Goal: Task Accomplishment & Management: Use online tool/utility

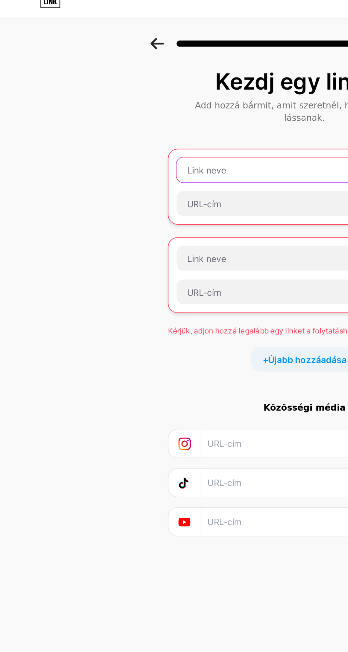
click at [149, 101] on input "text" at bounding box center [174, 108] width 146 height 14
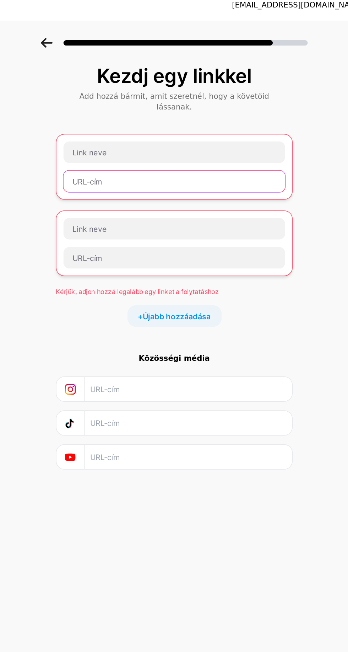
click at [170, 120] on input "text" at bounding box center [174, 127] width 146 height 14
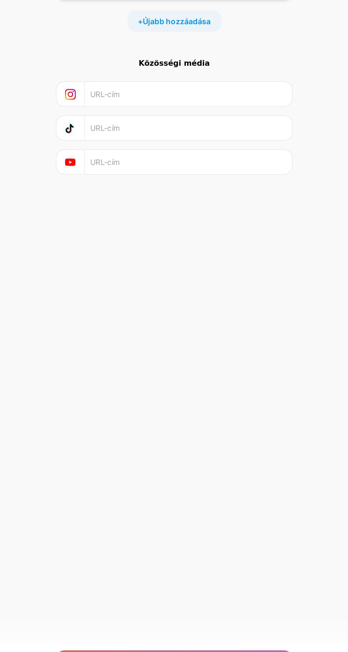
scroll to position [49, 0]
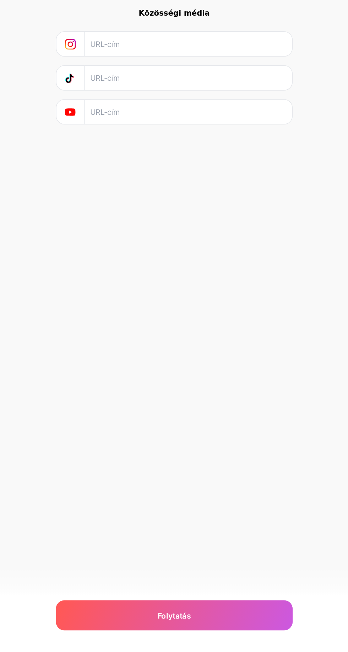
type input "[URL][DOMAIN_NAME]"
click at [193, 625] on div "Folytatás" at bounding box center [174, 628] width 156 height 20
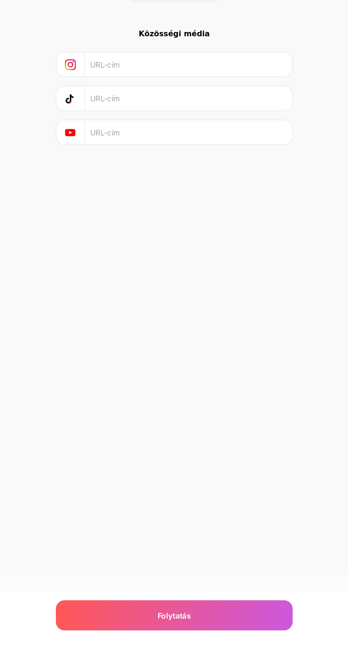
click at [193, 626] on div "Folytatás" at bounding box center [174, 628] width 156 height 20
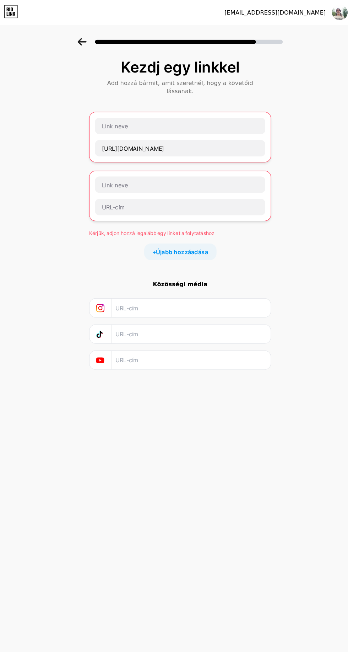
scroll to position [0, 0]
click at [167, 101] on input "text" at bounding box center [174, 108] width 146 height 14
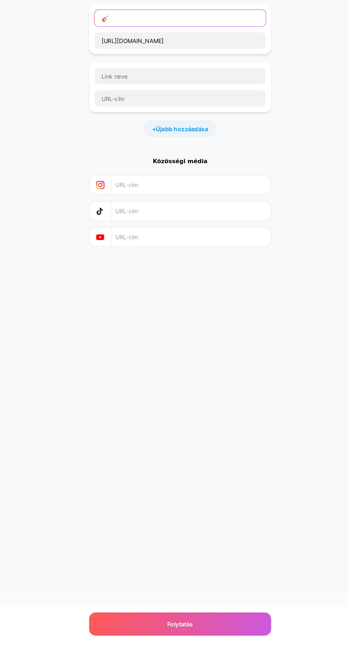
scroll to position [49, 0]
type input "🎸"
click at [187, 630] on div "Folytatás" at bounding box center [174, 628] width 156 height 20
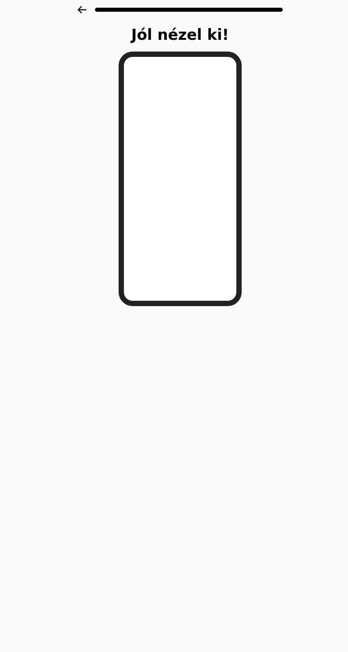
click at [201, 336] on div "[EMAIL_ADDRESS][DOMAIN_NAME] Kijelentkezés Link másolva Jól nézel ki! Folytatás" at bounding box center [174, 326] width 348 height 652
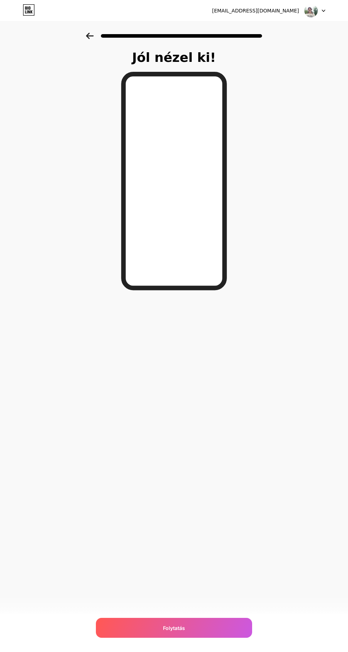
click at [182, 637] on div "Folytatás" at bounding box center [174, 628] width 156 height 20
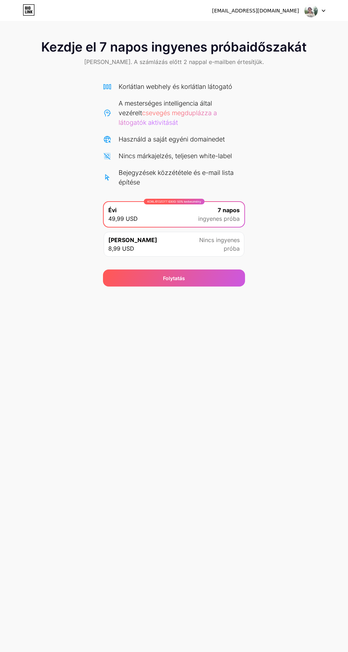
scroll to position [19, 0]
